Goal: Information Seeking & Learning: Learn about a topic

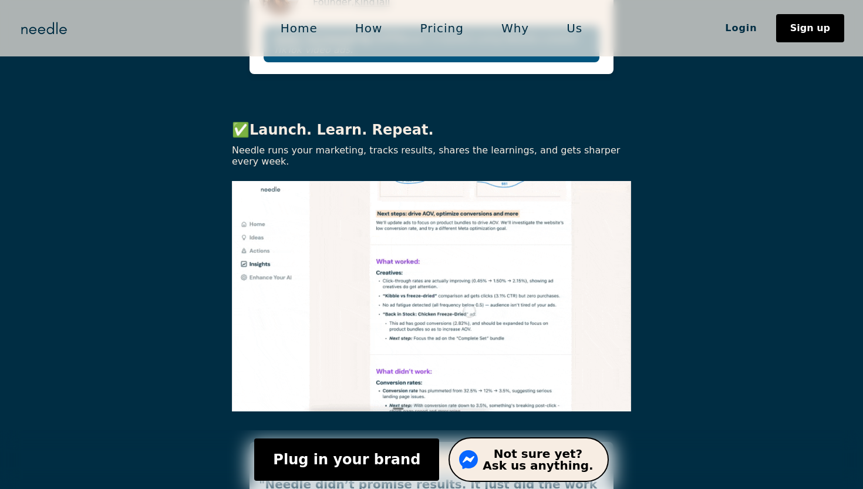
scroll to position [3294, 0]
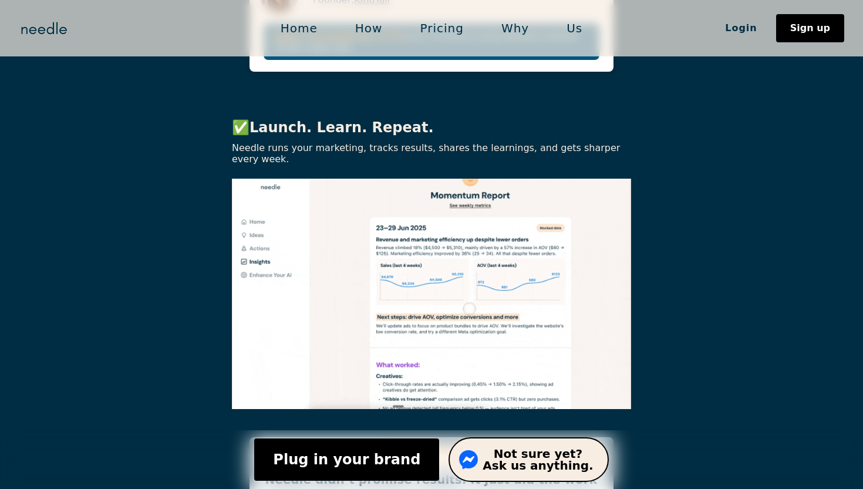
click at [311, 33] on link "Home" at bounding box center [299, 28] width 75 height 25
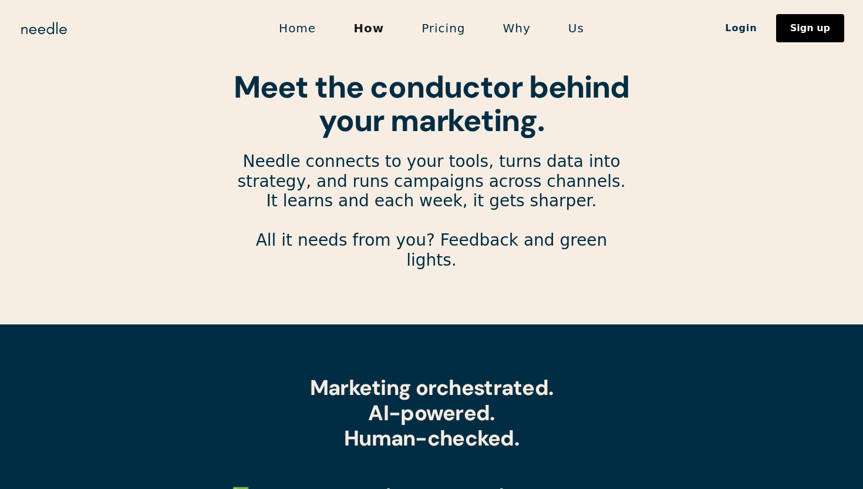
click at [433, 25] on link "Pricing" at bounding box center [443, 28] width 81 height 25
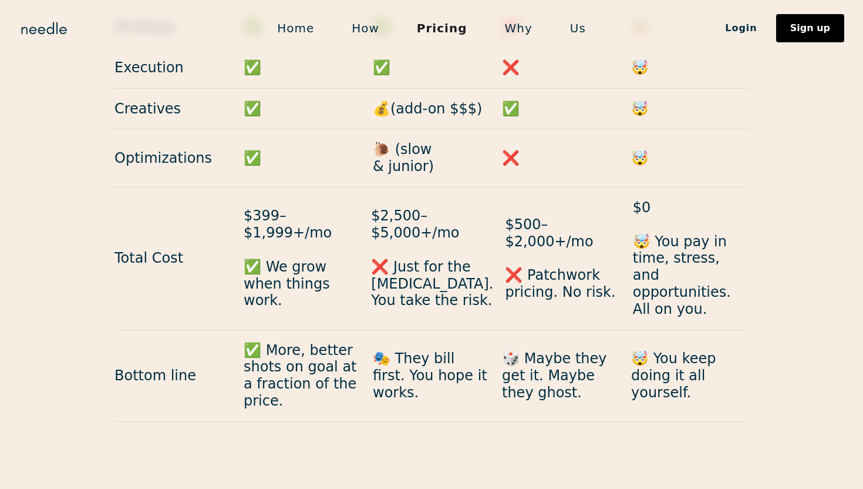
scroll to position [1227, 0]
